Goal: Task Accomplishment & Management: Manage account settings

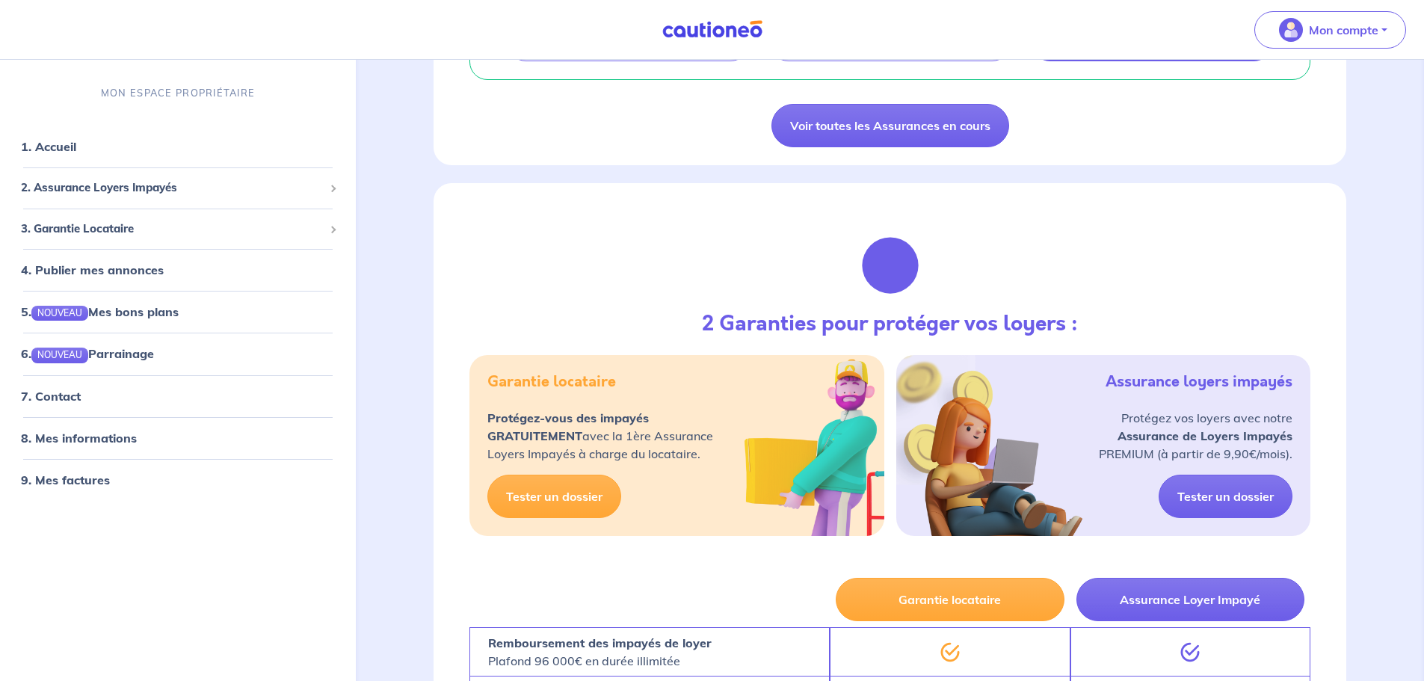
scroll to position [338, 0]
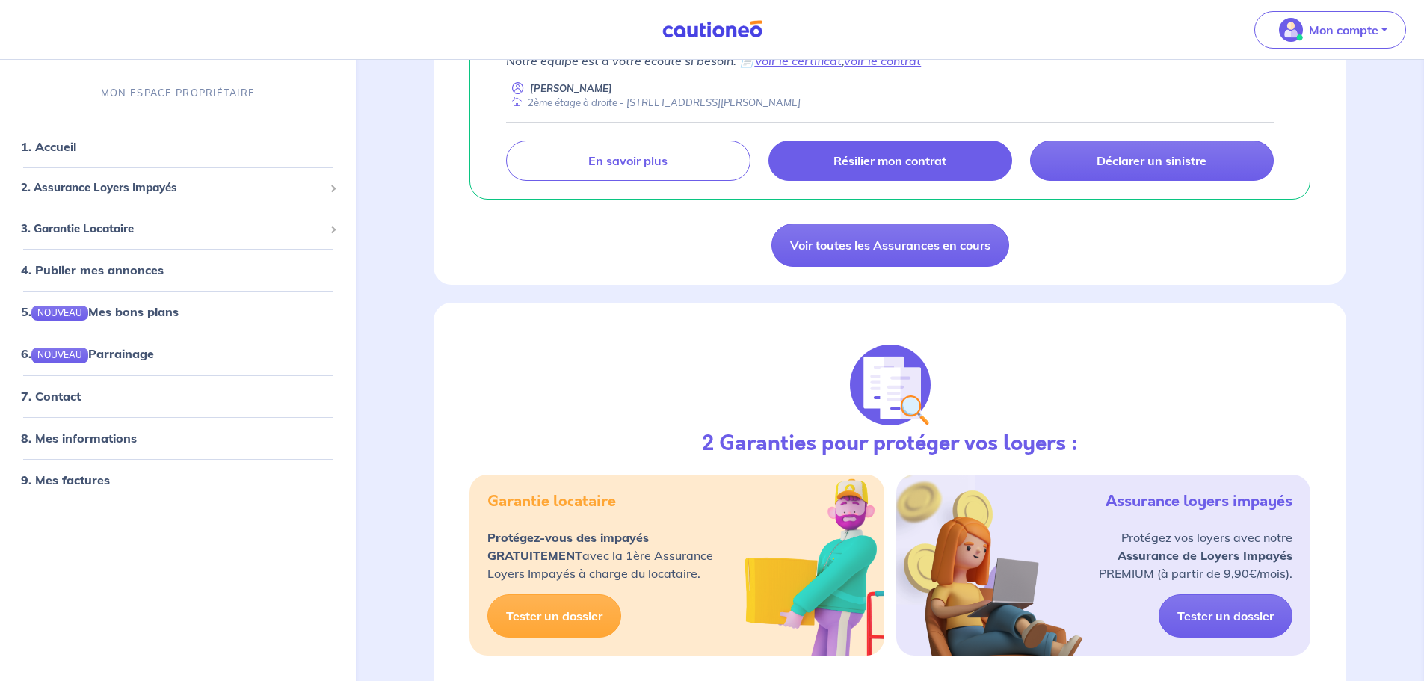
click at [896, 154] on p "Résilier mon contrat" at bounding box center [890, 160] width 113 height 15
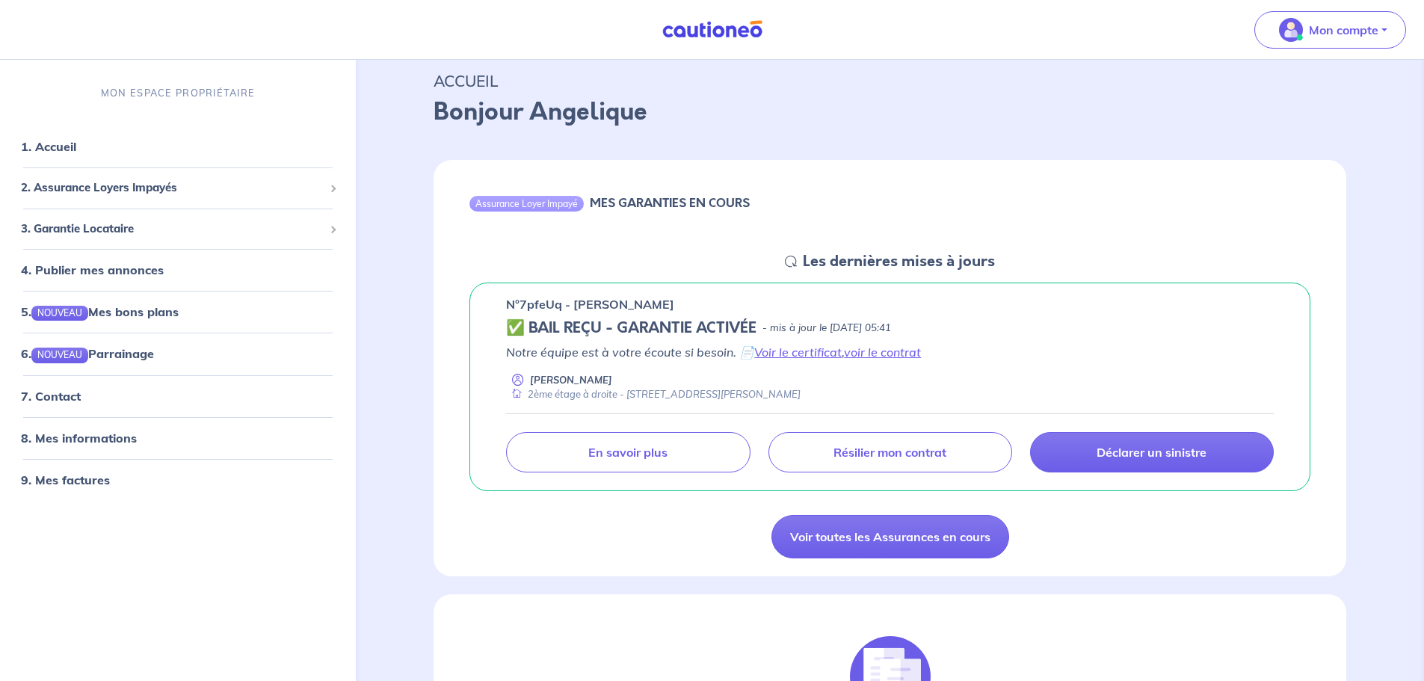
scroll to position [46, 0]
click at [291, 190] on span "2. Assurance Loyers Impayés" at bounding box center [172, 187] width 303 height 17
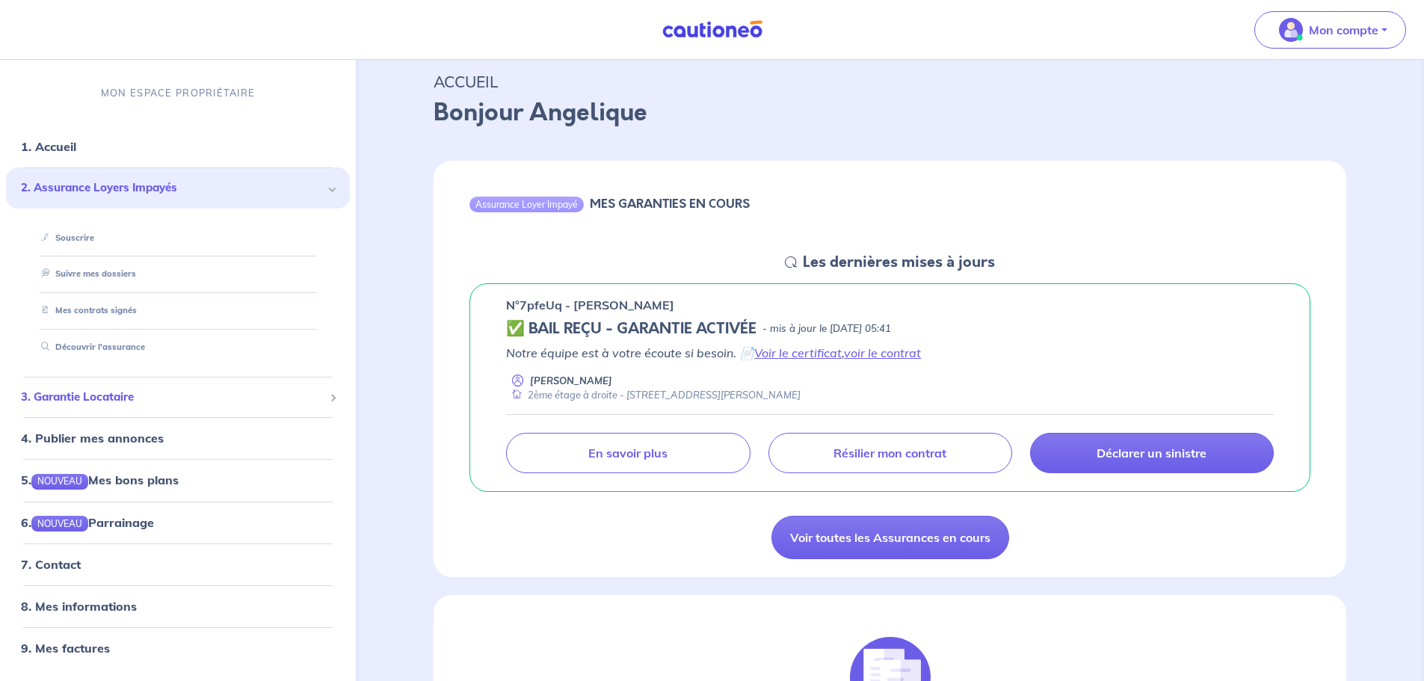
click at [212, 391] on span "3. Garantie Locataire" at bounding box center [172, 397] width 303 height 17
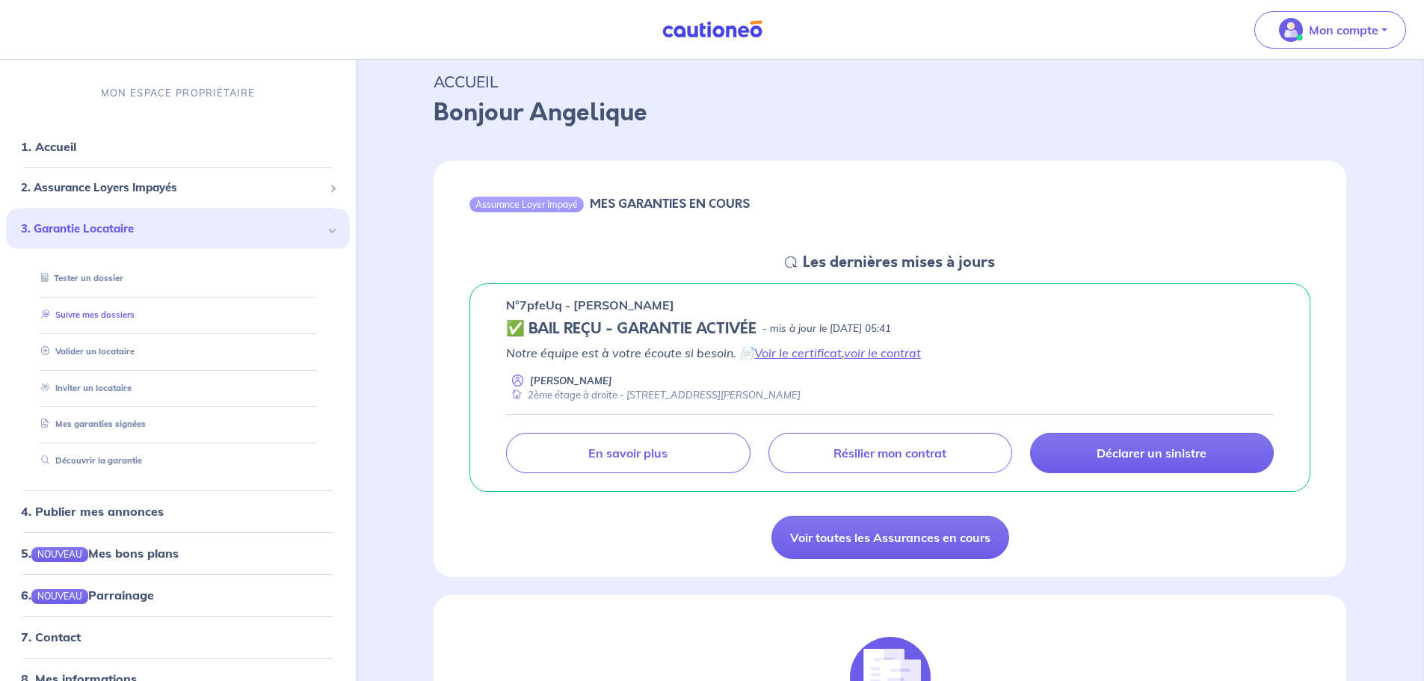
click at [135, 315] on link "Suivre mes dossiers" at bounding box center [84, 315] width 99 height 10
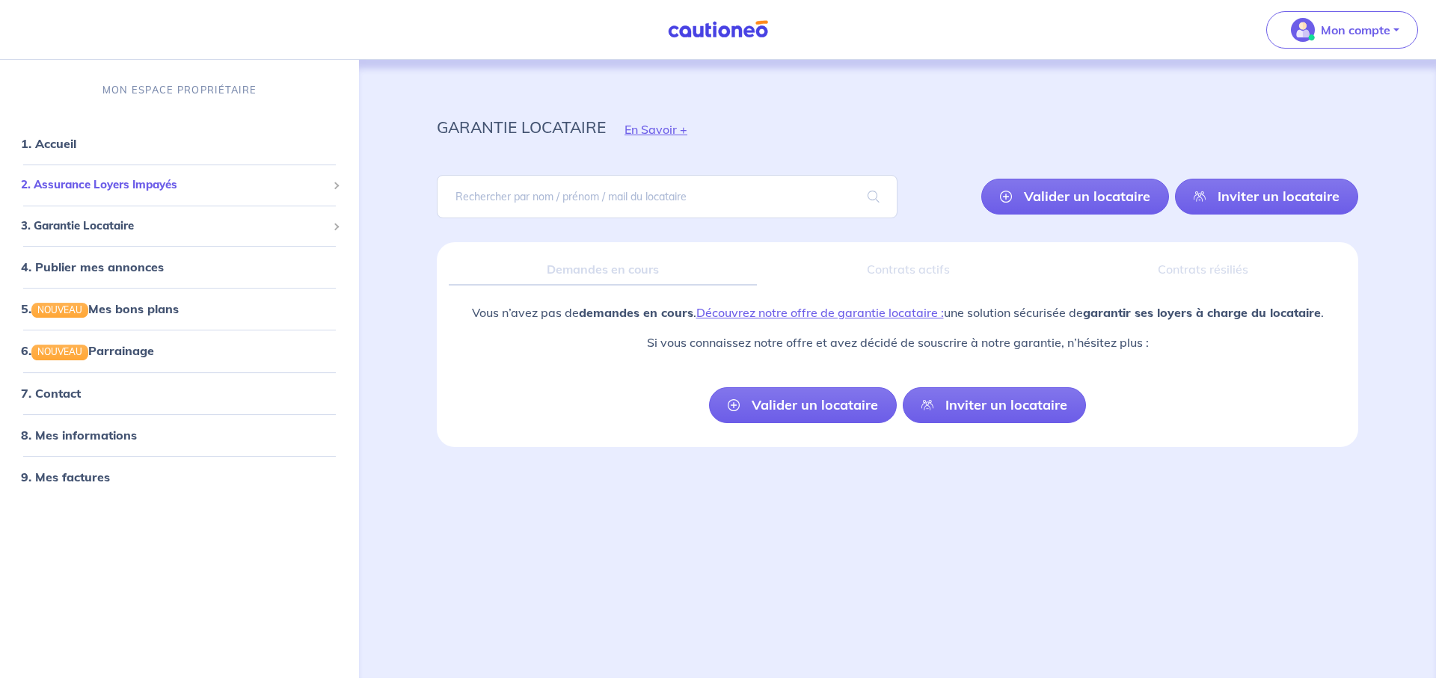
click at [149, 169] on li "2. Assurance Loyers Impayés Souscrire Suivre mes dossiers Mes contrats signés […" at bounding box center [179, 184] width 347 height 41
click at [149, 172] on div "2. Assurance Loyers Impayés" at bounding box center [179, 184] width 347 height 29
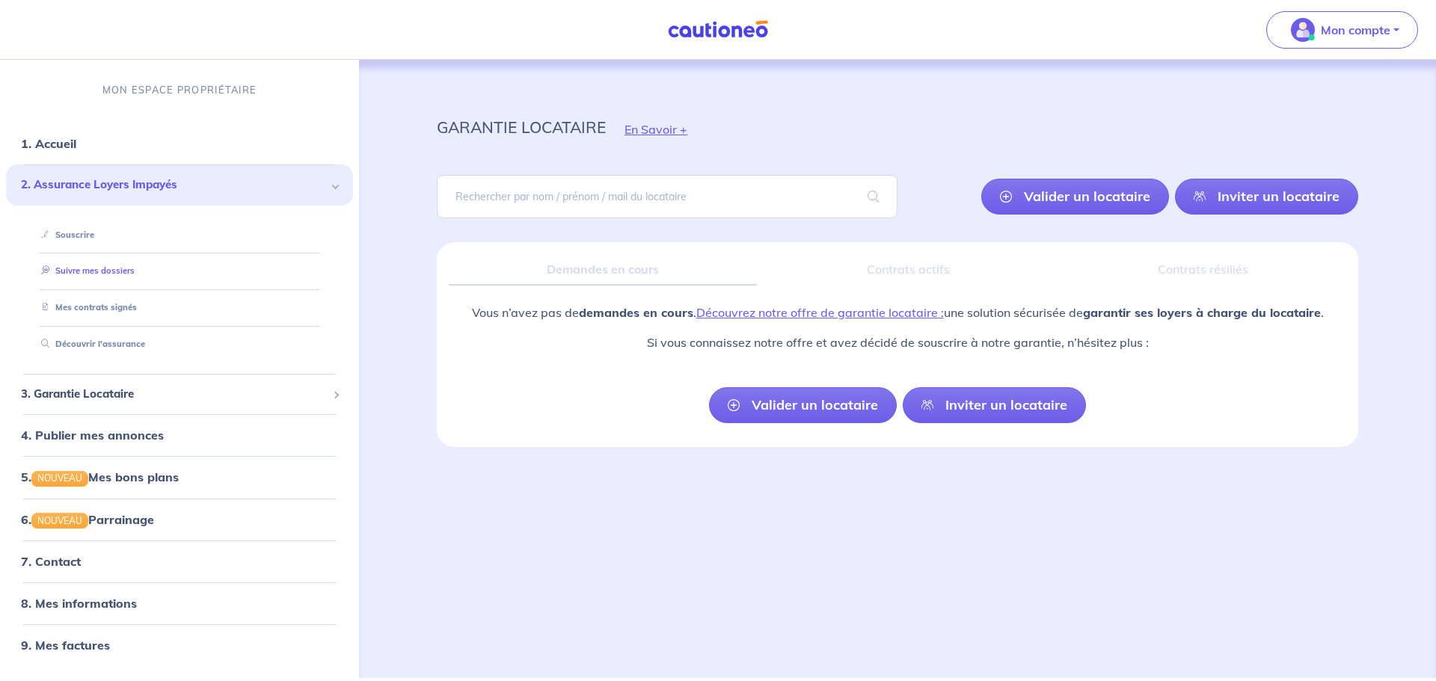
click at [126, 275] on link "Suivre mes dossiers" at bounding box center [84, 271] width 99 height 10
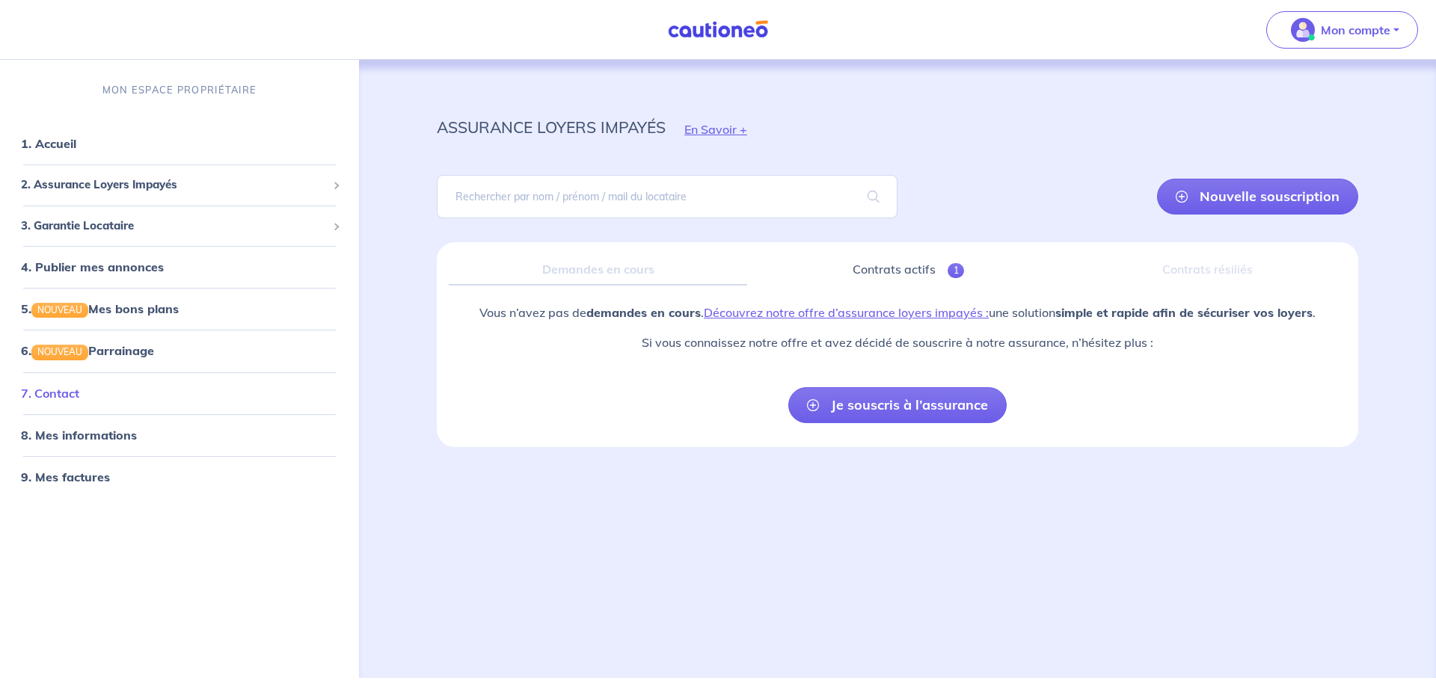
click at [79, 386] on link "7. Contact" at bounding box center [50, 393] width 58 height 15
click at [171, 212] on div "3. Garantie Locataire" at bounding box center [179, 226] width 347 height 29
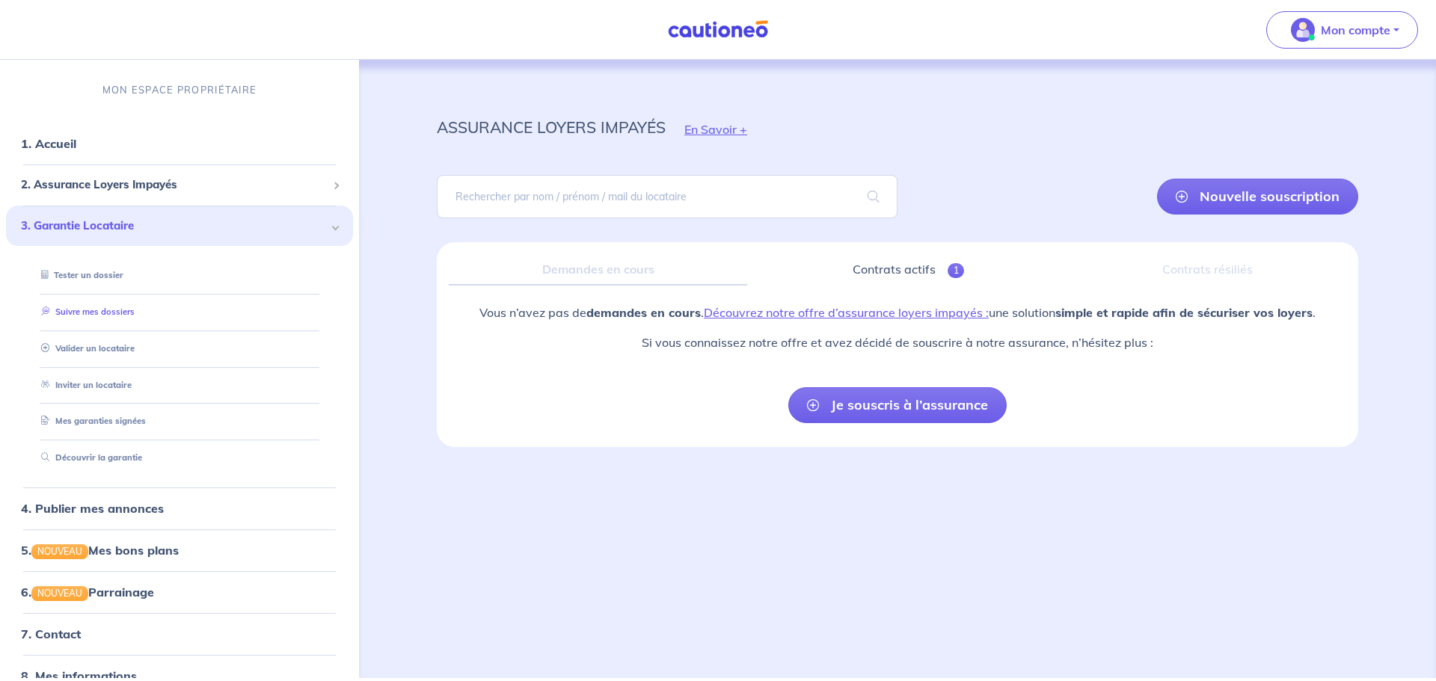
click at [126, 307] on link "Suivre mes dossiers" at bounding box center [84, 312] width 99 height 10
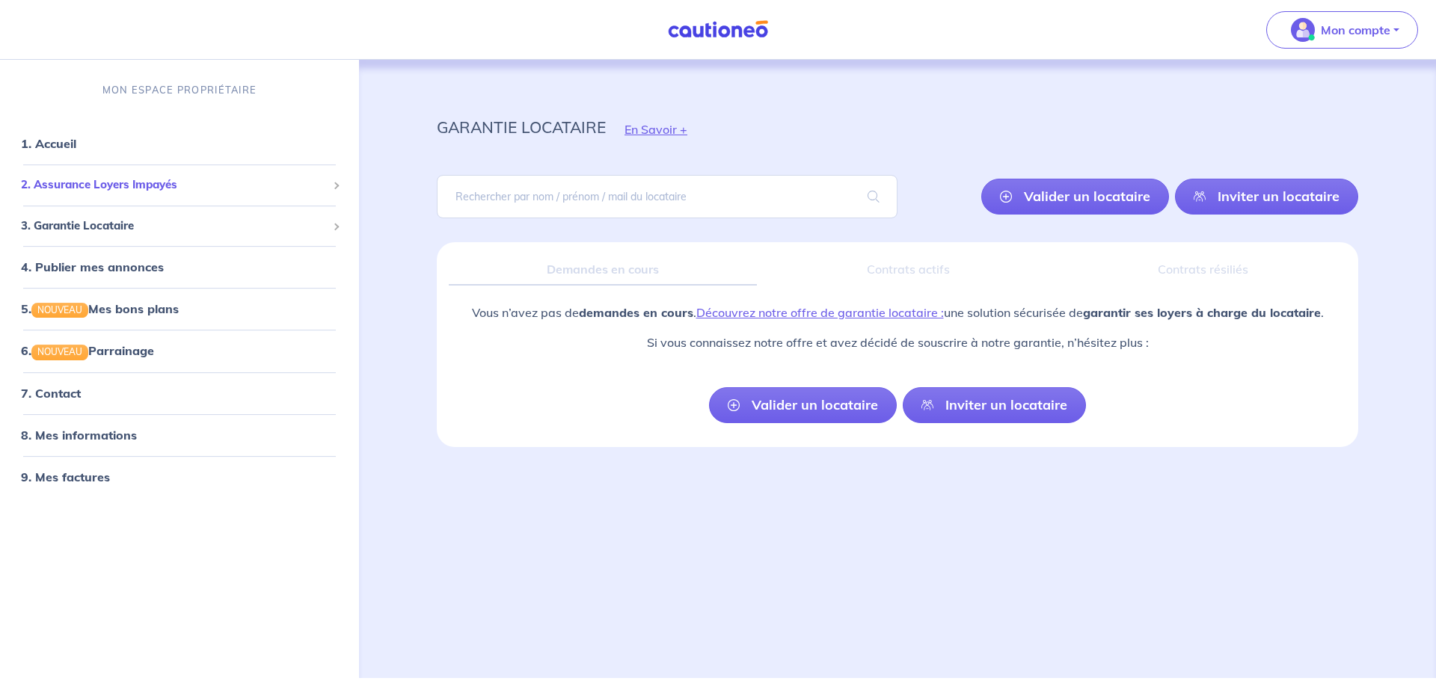
click at [102, 180] on span "2. Assurance Loyers Impayés" at bounding box center [174, 184] width 306 height 17
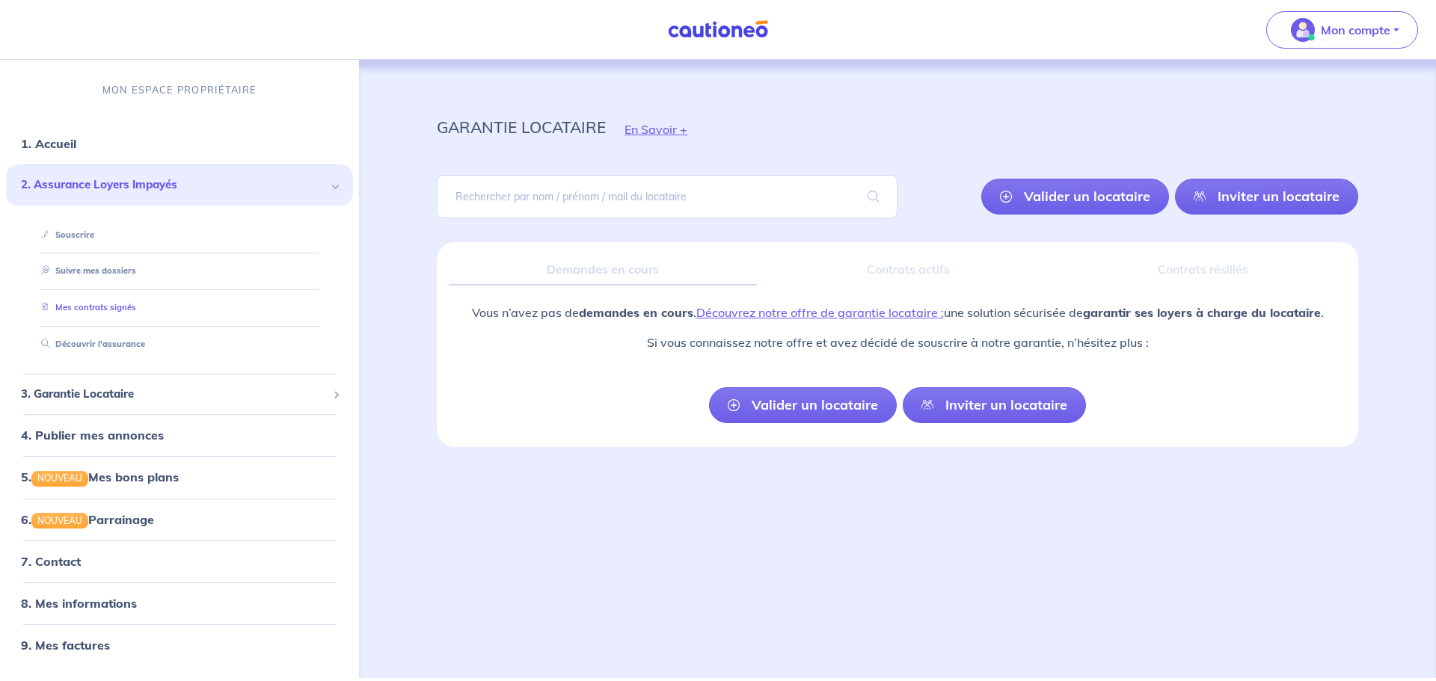
click at [98, 302] on link "Mes contrats signés" at bounding box center [85, 307] width 101 height 10
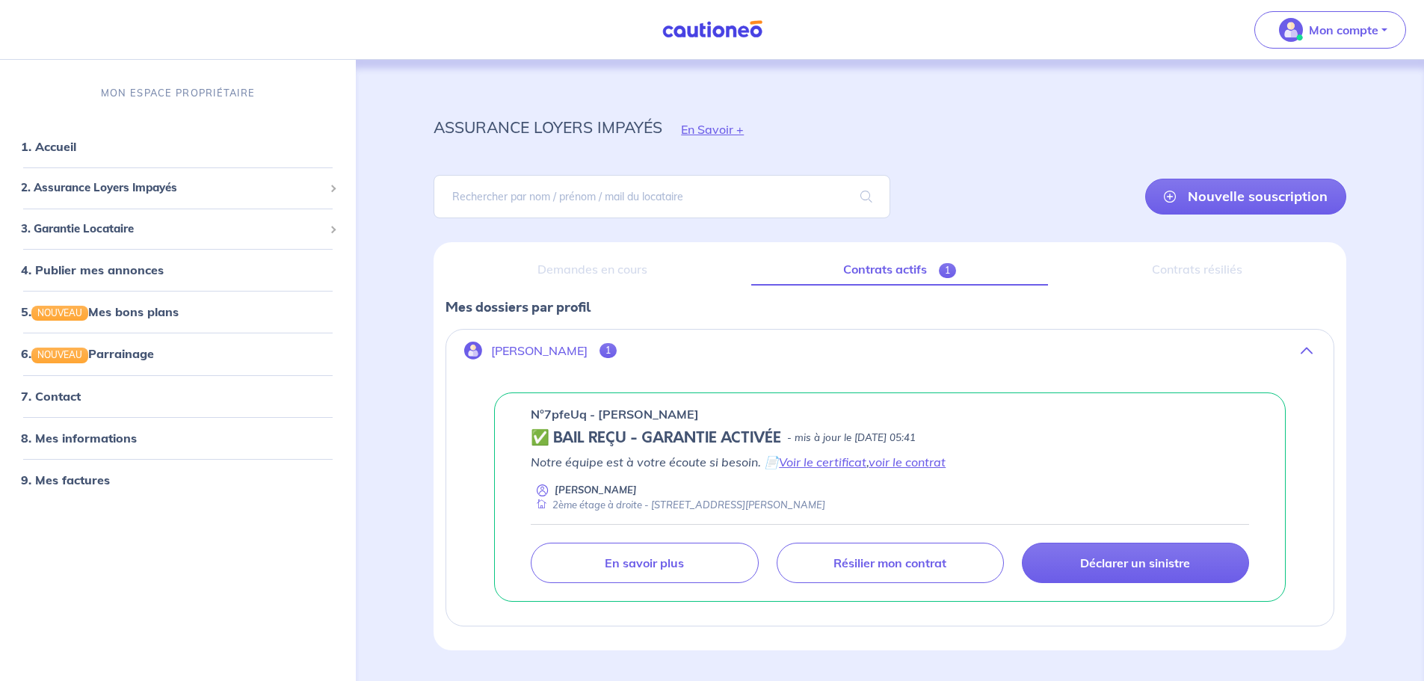
scroll to position [41, 0]
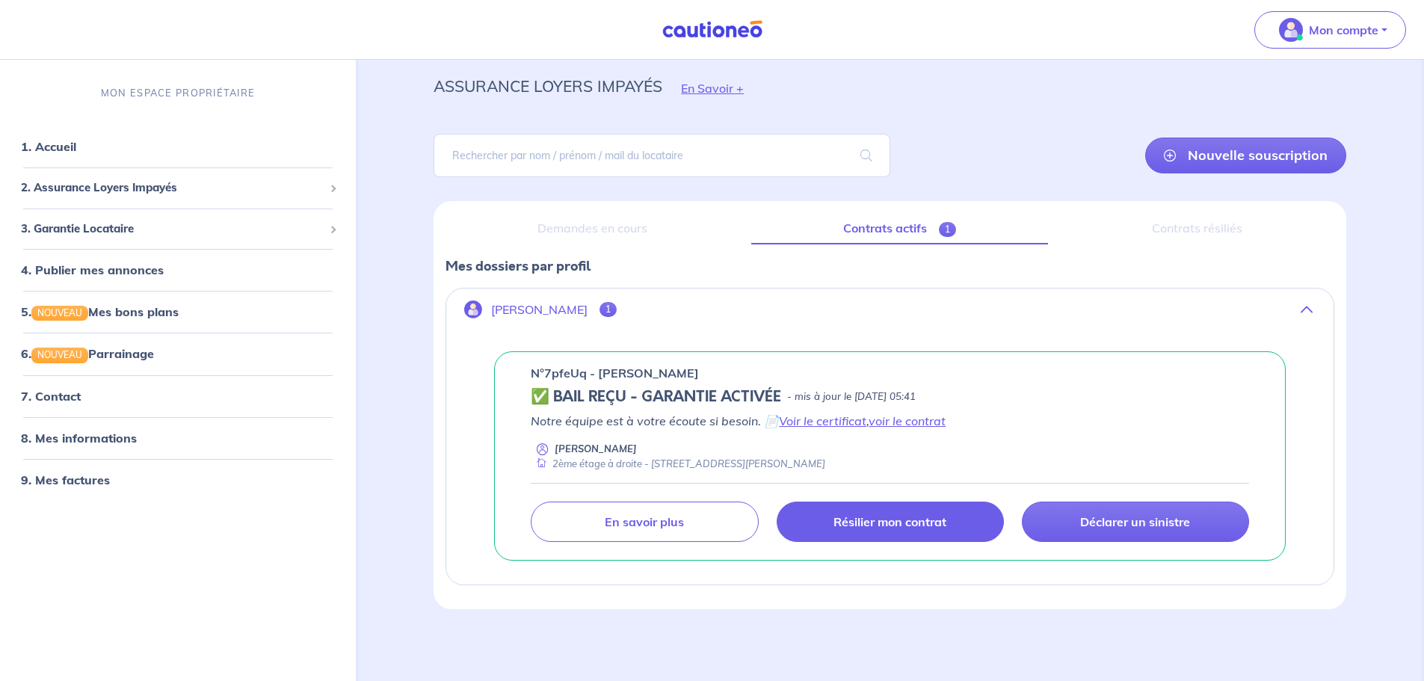
click at [896, 533] on link "Résilier mon contrat" at bounding box center [890, 522] width 227 height 40
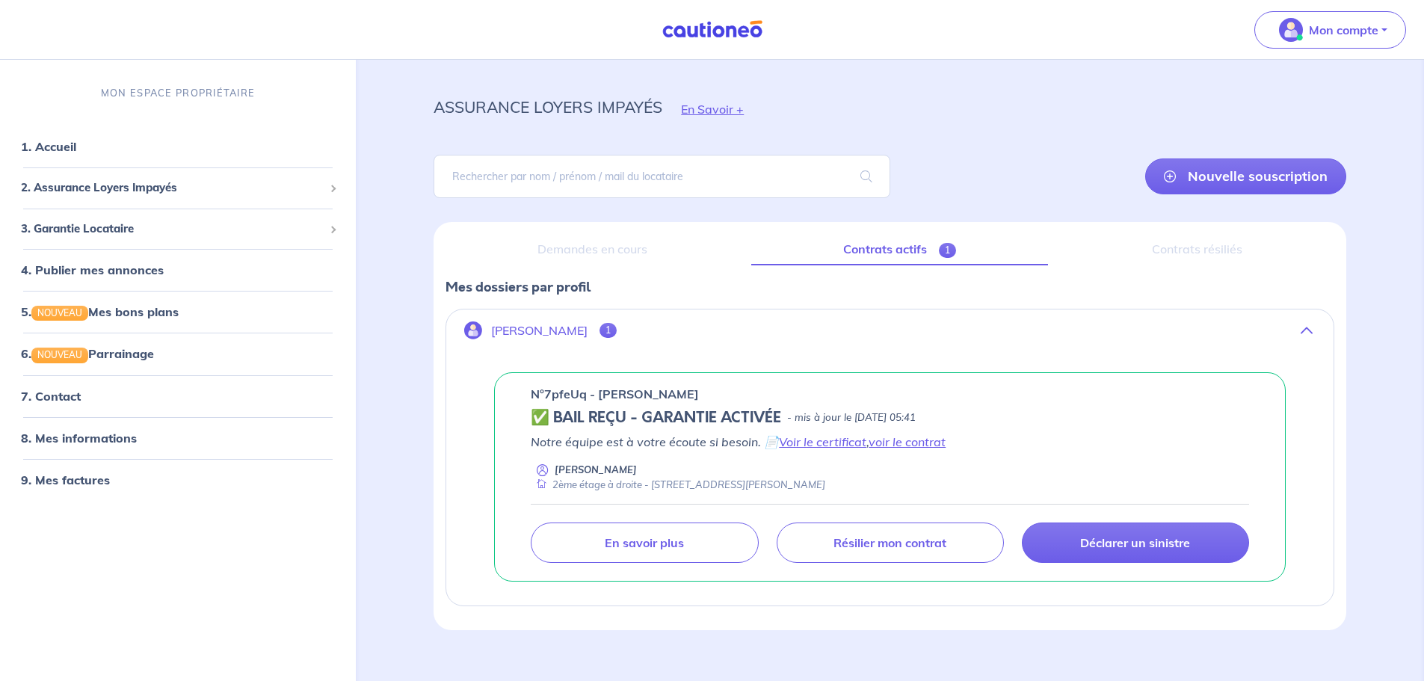
scroll to position [22, 0]
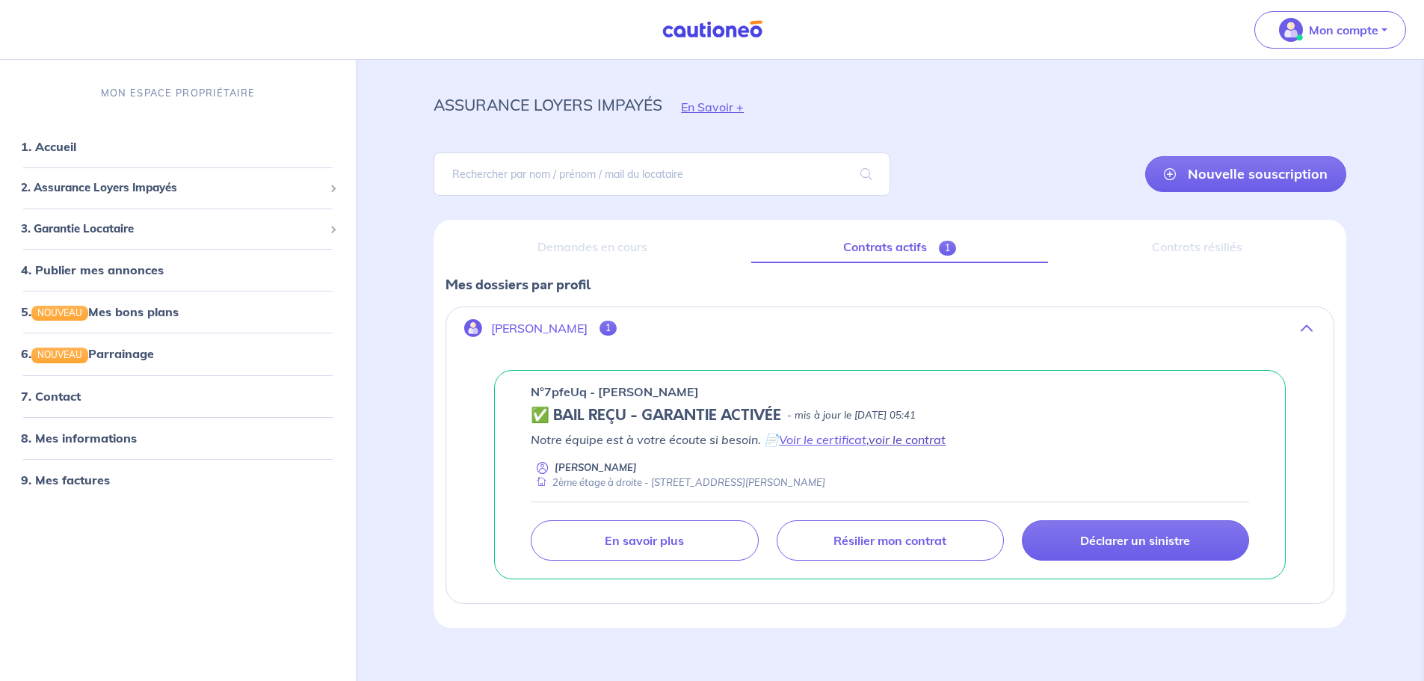
click at [919, 434] on link "voir le contrat" at bounding box center [907, 439] width 77 height 15
click at [816, 447] on link "Voir le certificat" at bounding box center [822, 439] width 87 height 15
click at [925, 437] on link "voir le contrat" at bounding box center [907, 439] width 77 height 15
click at [845, 526] on link "Résilier mon contrat" at bounding box center [890, 540] width 227 height 40
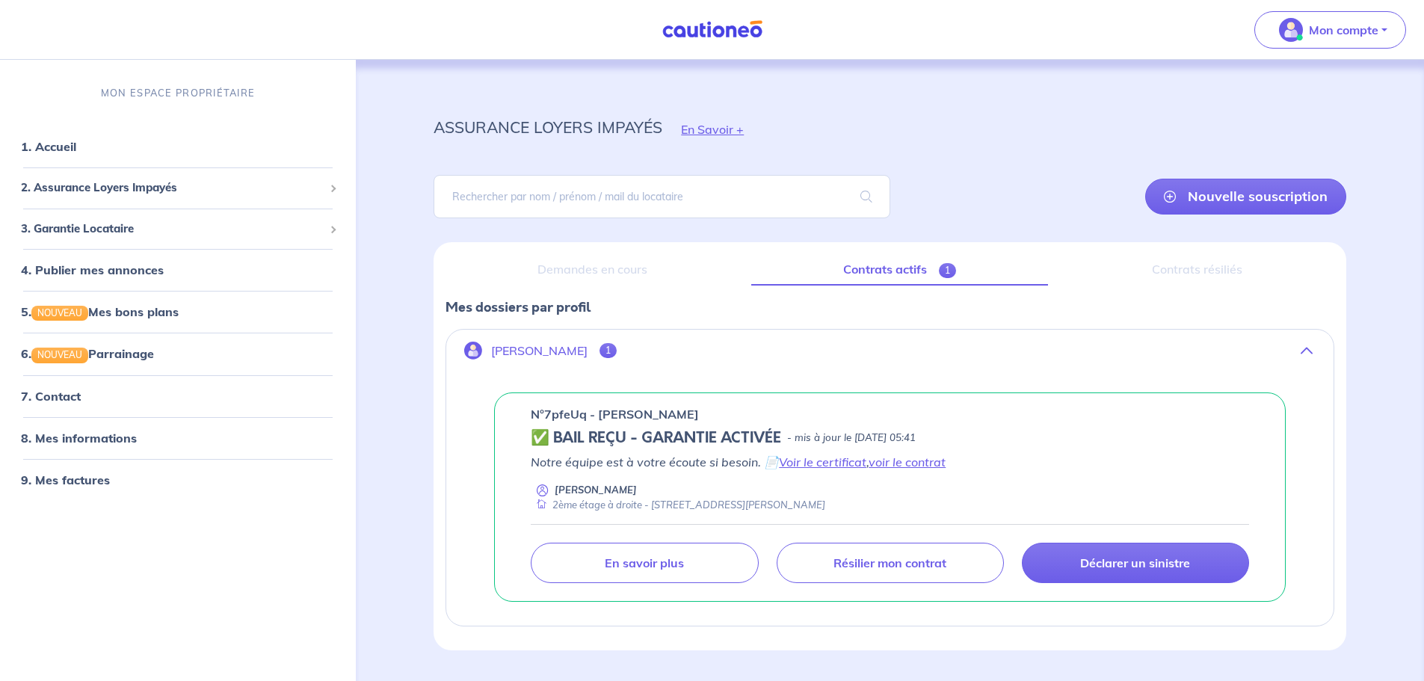
click at [550, 419] on p "n°7pfeUq - [PERSON_NAME]" at bounding box center [615, 414] width 168 height 18
click at [547, 415] on p "n°7pfeUq - [PERSON_NAME]" at bounding box center [615, 414] width 168 height 18
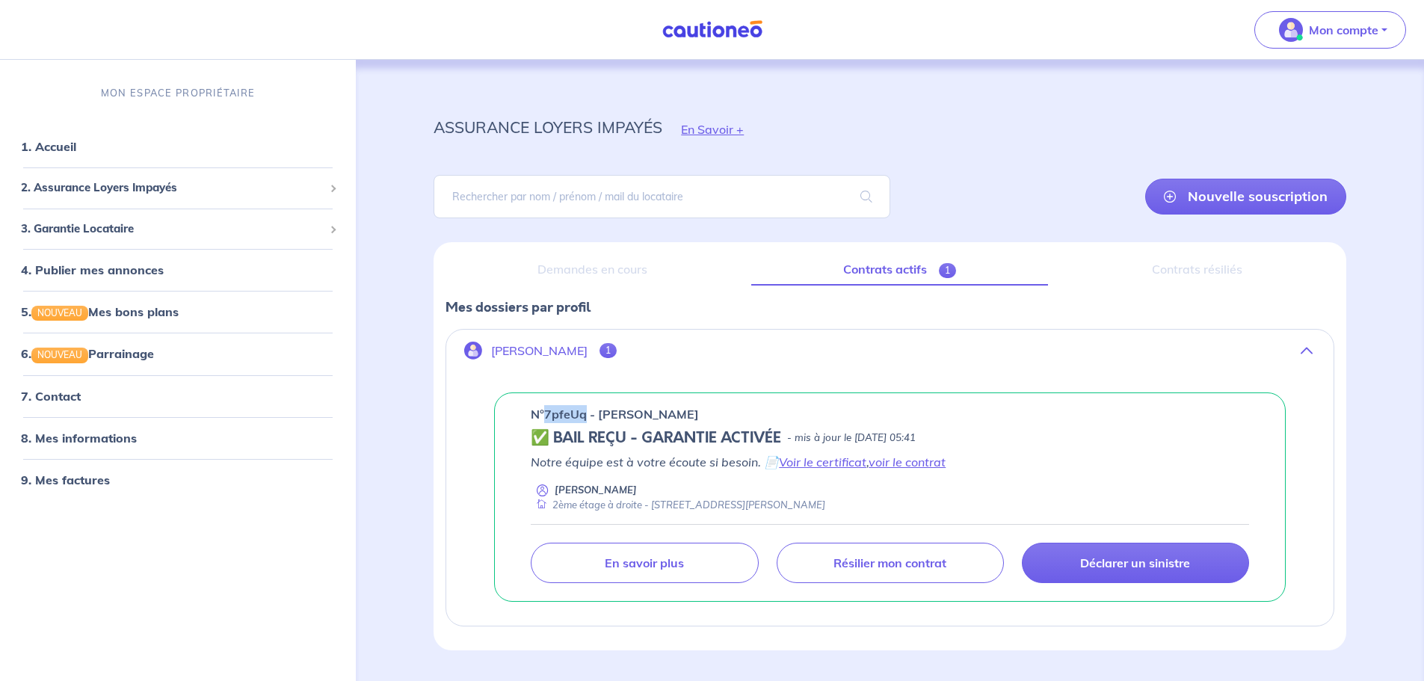
drag, startPoint x: 544, startPoint y: 411, endPoint x: 584, endPoint y: 410, distance: 39.6
click at [584, 410] on p "n°7pfeUq - [PERSON_NAME]" at bounding box center [615, 414] width 168 height 18
copy p "7pfeUq"
